Goal: Task Accomplishment & Management: Use online tool/utility

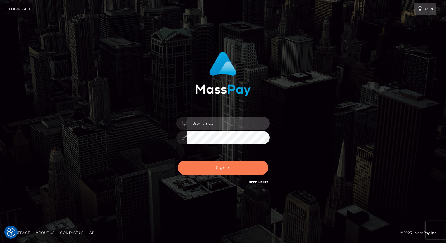
type input "aly.ignite"
click at [217, 168] on button "Sign in" at bounding box center [223, 168] width 90 height 14
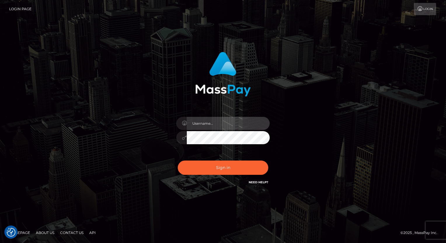
type input "aly.ignite"
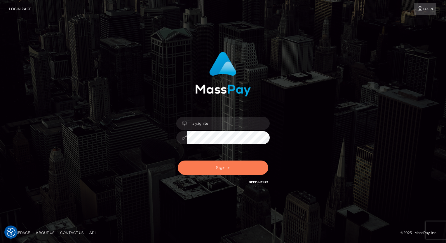
click at [217, 168] on button "Sign in" at bounding box center [223, 168] width 90 height 14
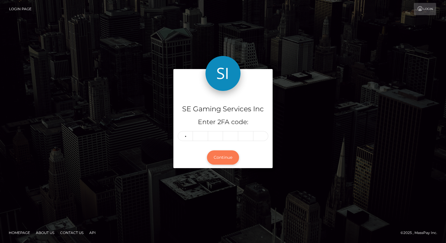
type input "2"
type input "4"
type input "1"
type input "9"
type input "7"
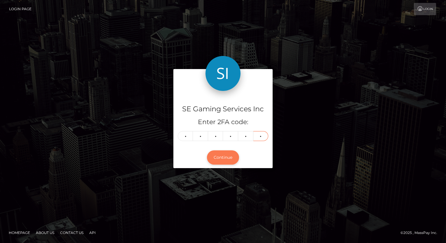
type input "6"
click at [221, 159] on button "Continue" at bounding box center [223, 158] width 32 height 14
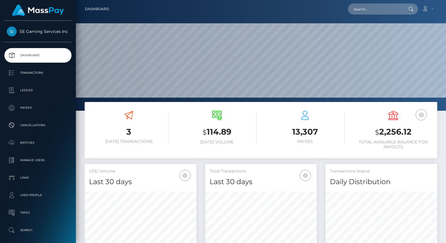
scroll to position [103, 112]
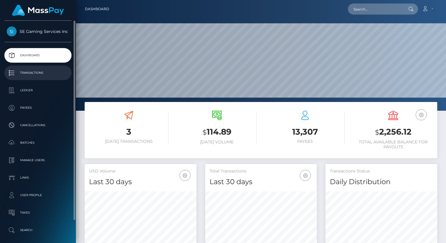
click at [43, 72] on p "Transactions" at bounding box center [38, 73] width 62 height 9
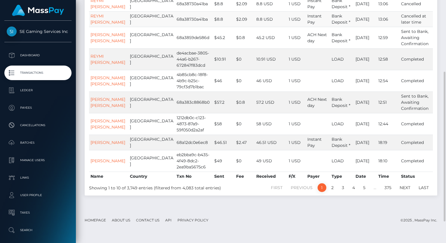
scroll to position [146, 0]
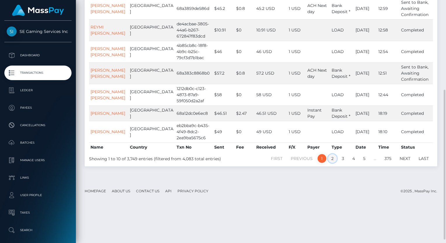
click at [331, 163] on link "2" at bounding box center [332, 158] width 9 height 9
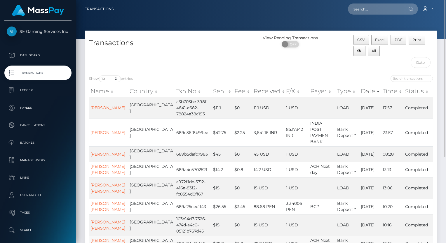
scroll to position [58, 0]
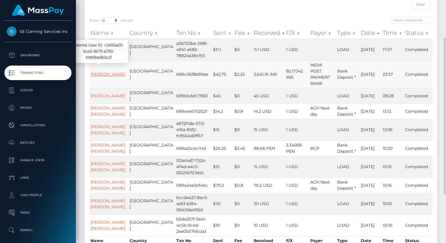
click at [99, 74] on link "[PERSON_NAME]" at bounding box center [107, 74] width 35 height 5
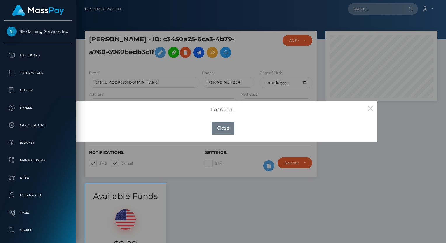
scroll to position [70, 112]
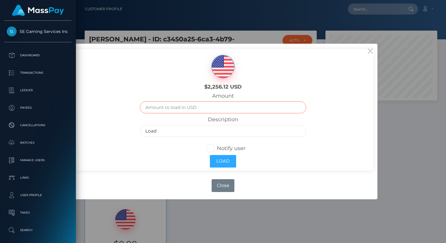
click at [168, 105] on input "text" at bounding box center [223, 108] width 167 height 12
type input "45"
click at [145, 130] on input "Load" at bounding box center [223, 131] width 167 height 12
type input "Load- Mod Stipend"
click at [217, 149] on span at bounding box center [217, 148] width 0 height 6
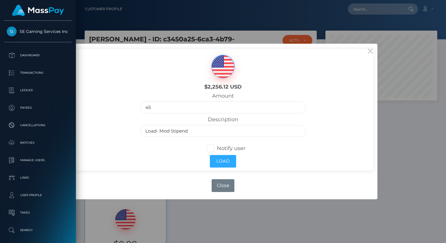
click at [211, 149] on input "Notify user" at bounding box center [213, 148] width 4 height 4
checkbox input "true"
click at [217, 159] on button "Load" at bounding box center [223, 161] width 26 height 13
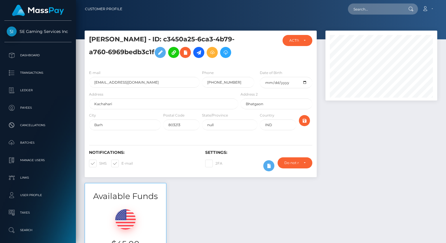
scroll to position [70, 112]
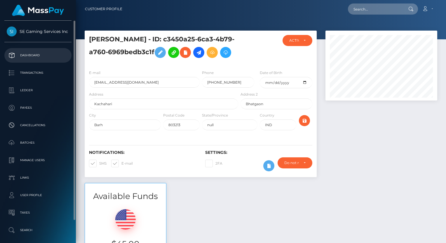
click at [25, 57] on p "Dashboard" at bounding box center [38, 55] width 62 height 9
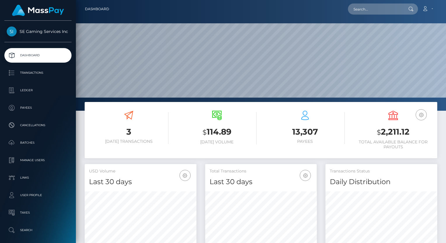
scroll to position [103, 112]
